Goal: Transaction & Acquisition: Purchase product/service

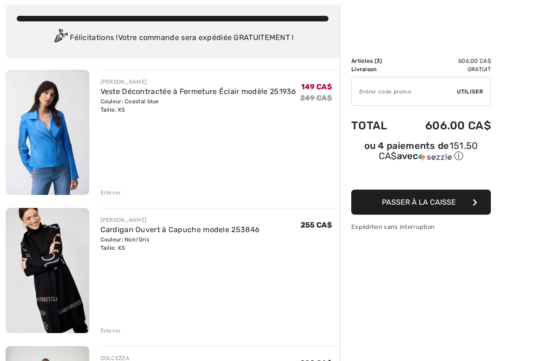
scroll to position [52, 0]
click at [115, 192] on div "Enlever" at bounding box center [111, 192] width 21 height 8
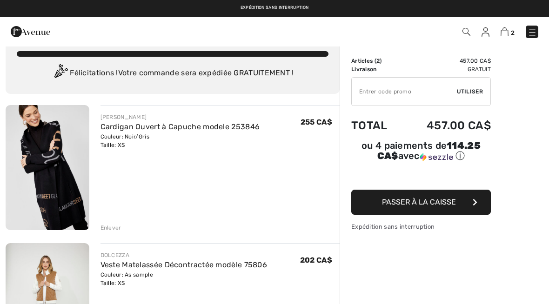
scroll to position [0, 0]
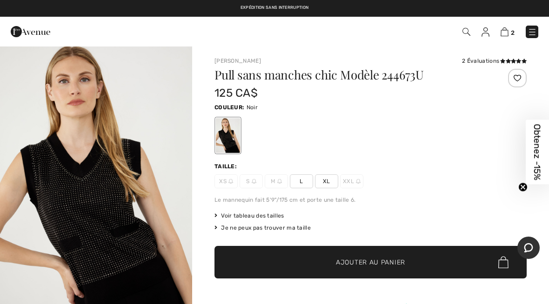
checkbox input "true"
